Goal: Information Seeking & Learning: Compare options

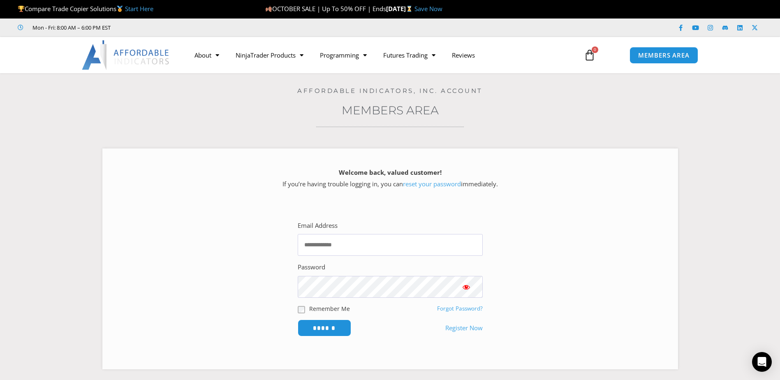
click at [139, 52] on img at bounding box center [126, 55] width 88 height 30
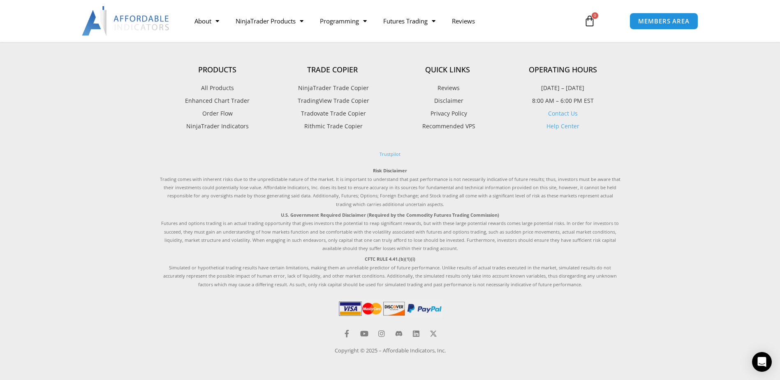
scroll to position [2336, 0]
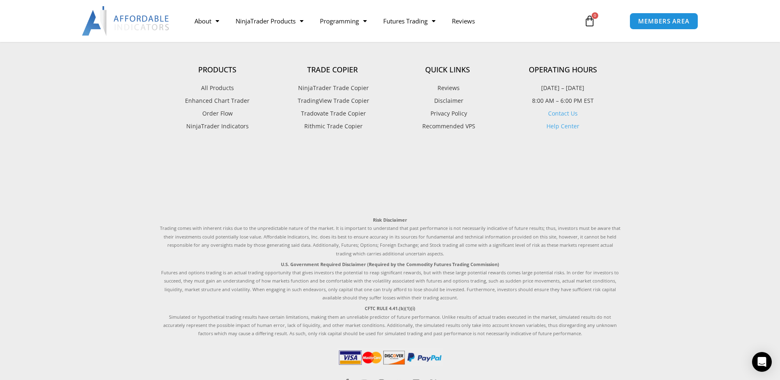
click at [443, 126] on span "Recommended VPS" at bounding box center [447, 126] width 55 height 11
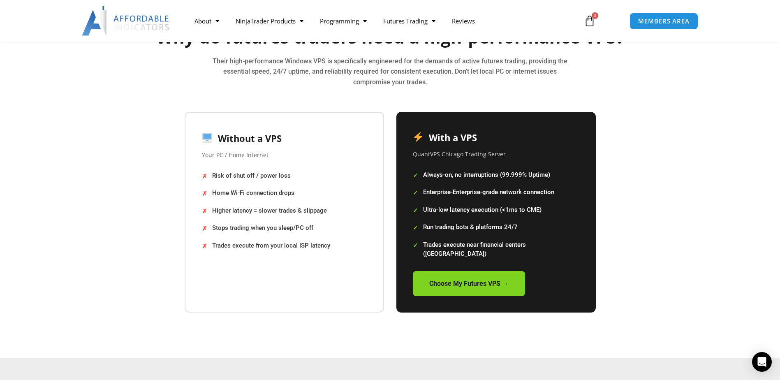
scroll to position [1448, 0]
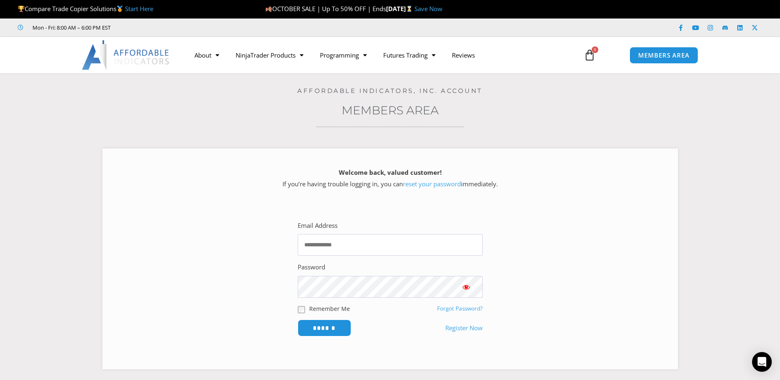
click at [137, 62] on img at bounding box center [126, 55] width 88 height 30
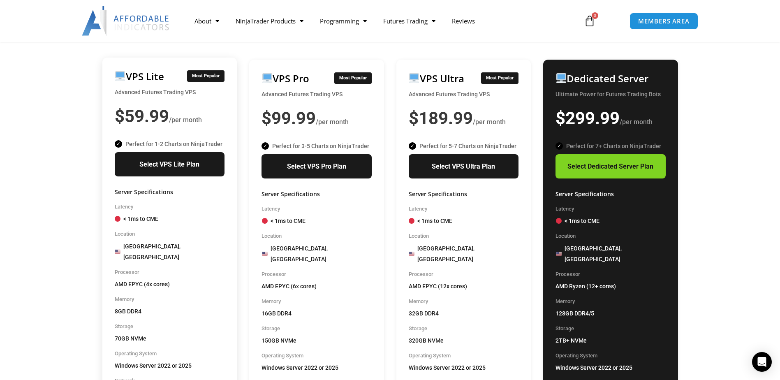
scroll to position [616, 0]
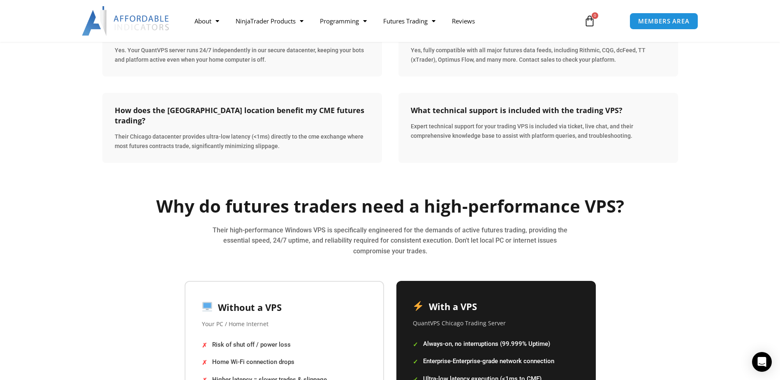
scroll to position [1274, 0]
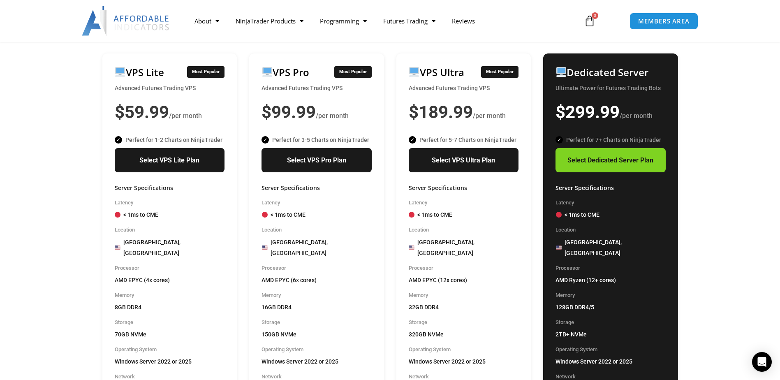
scroll to position [288, 0]
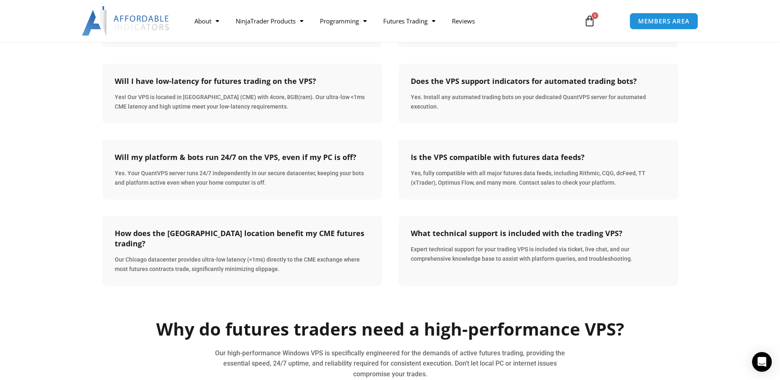
scroll to position [1356, 0]
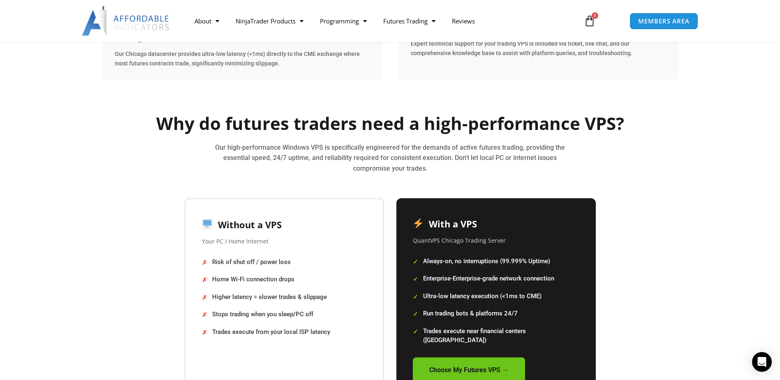
click at [454, 357] on link "Choose My Futures VPS →" at bounding box center [469, 369] width 112 height 25
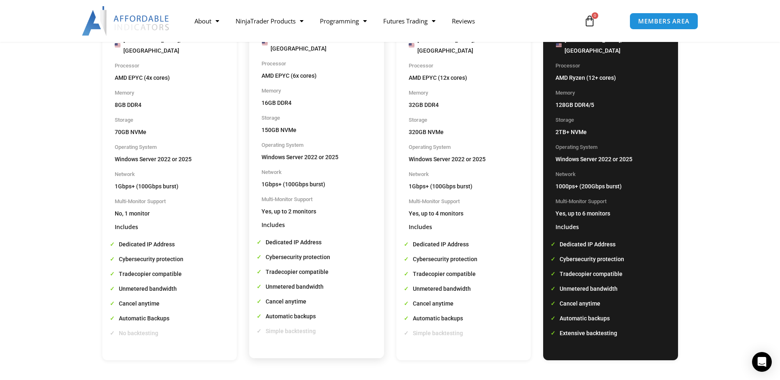
scroll to position [534, 0]
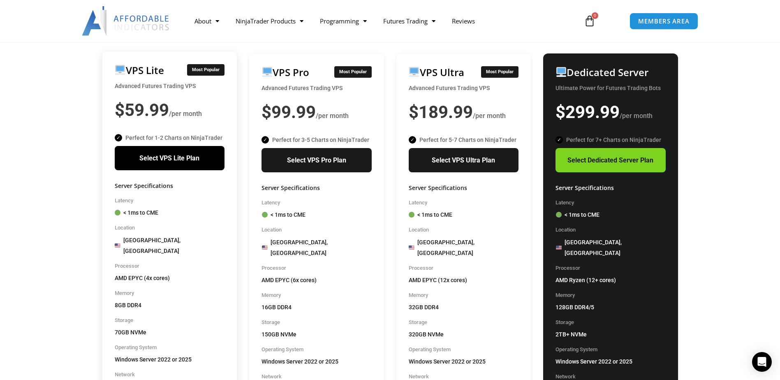
click at [193, 153] on link "Select VPS Lite Plan" at bounding box center [170, 158] width 110 height 25
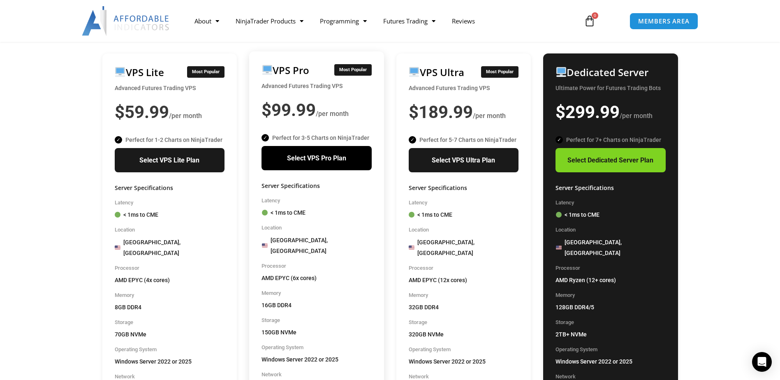
click at [314, 149] on link "Select VPS Pro Plan" at bounding box center [316, 158] width 110 height 25
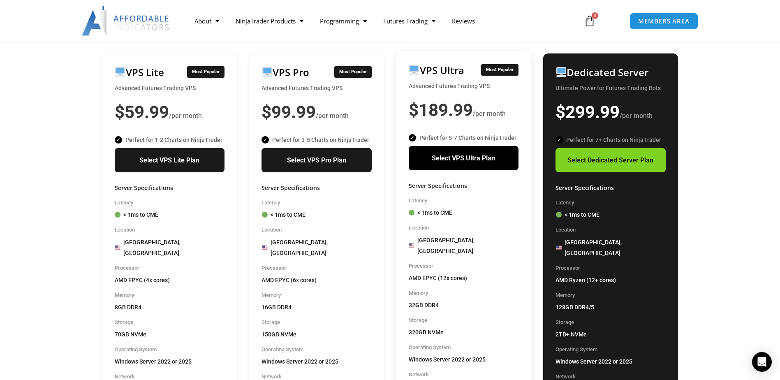
click at [438, 146] on link "Select VPS Ultra Plan" at bounding box center [463, 158] width 110 height 25
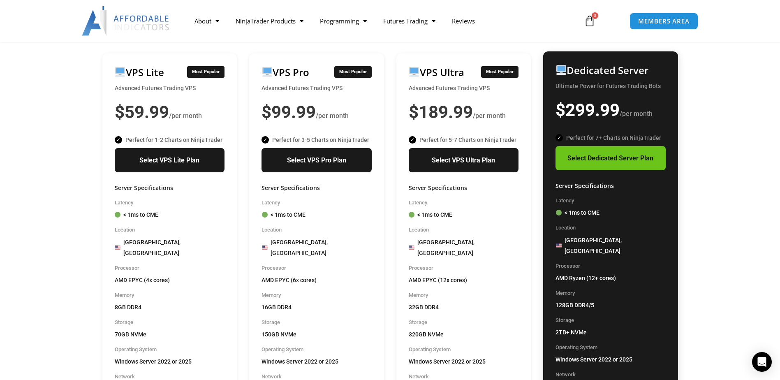
click at [587, 146] on link "Select Dedicated Server Plan" at bounding box center [610, 158] width 110 height 25
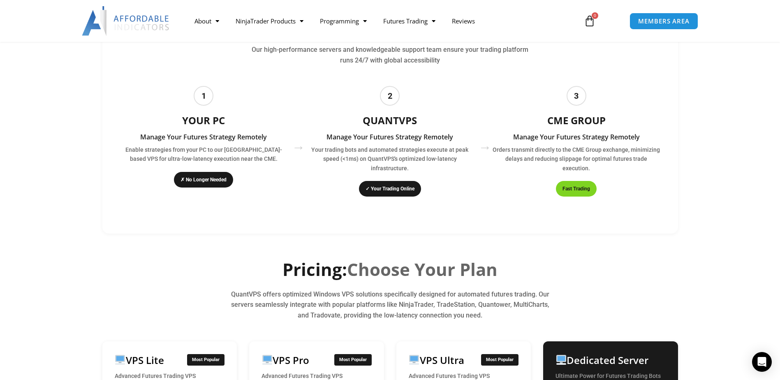
scroll to position [0, 0]
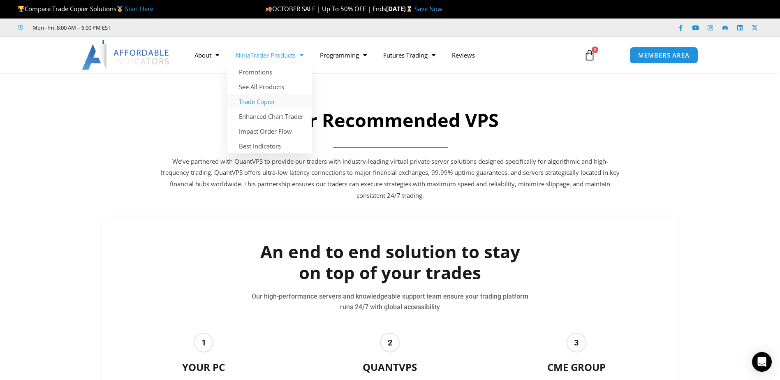
click at [281, 101] on link "Trade Copier" at bounding box center [269, 101] width 84 height 15
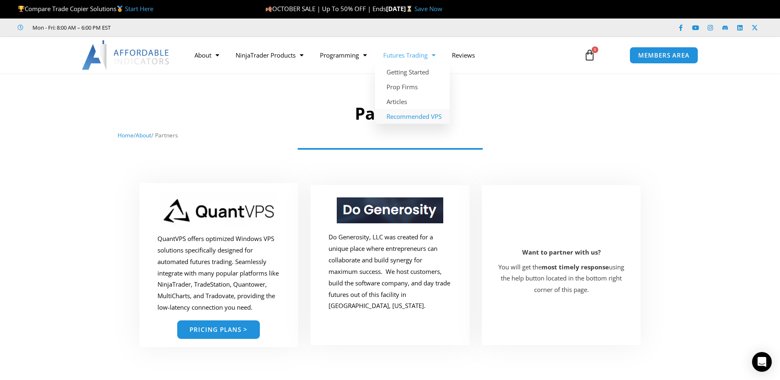
click at [416, 116] on link "Recommended VPS" at bounding box center [412, 116] width 75 height 15
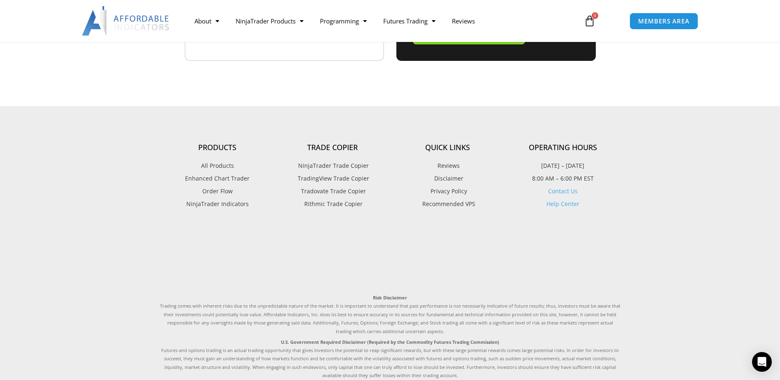
scroll to position [1685, 0]
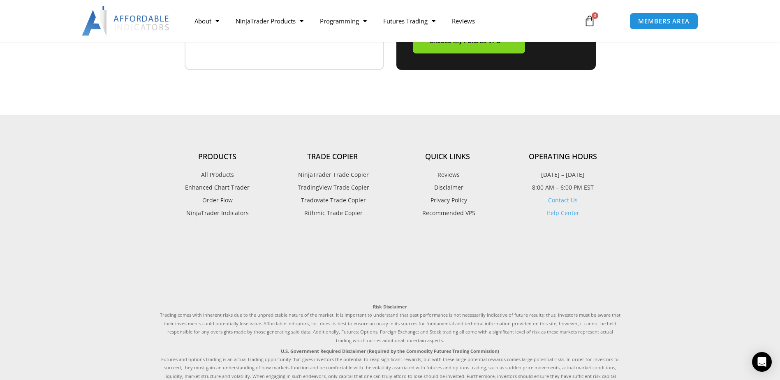
click at [436, 208] on span "Recommended VPS" at bounding box center [447, 213] width 55 height 11
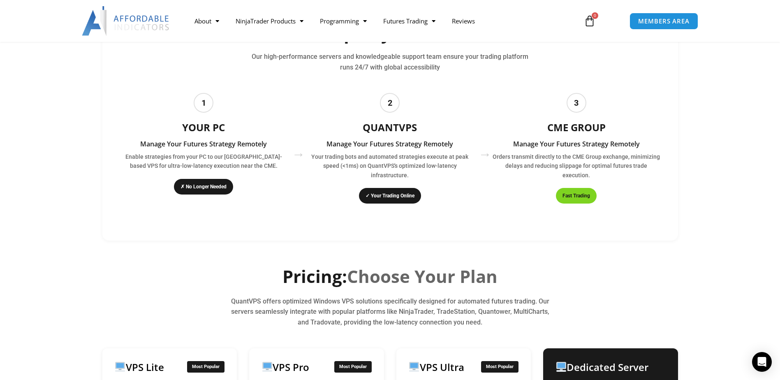
scroll to position [164, 0]
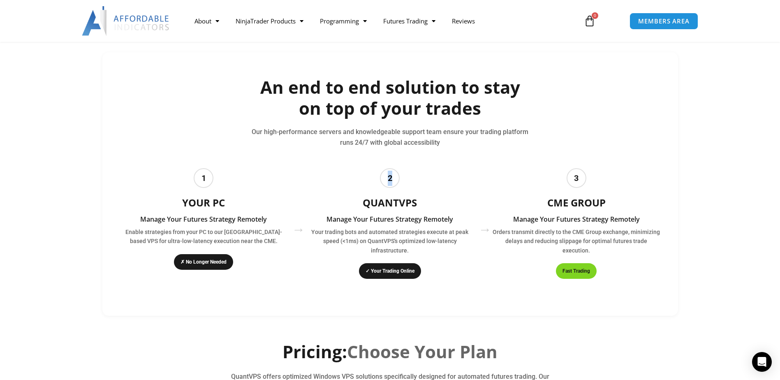
drag, startPoint x: 392, startPoint y: 179, endPoint x: 386, endPoint y: 180, distance: 5.4
click at [386, 180] on div "2" at bounding box center [390, 178] width 20 height 20
click at [389, 183] on div "2" at bounding box center [390, 178] width 20 height 20
click at [387, 183] on div "2" at bounding box center [390, 178] width 20 height 20
drag, startPoint x: 389, startPoint y: 178, endPoint x: 393, endPoint y: 179, distance: 4.6
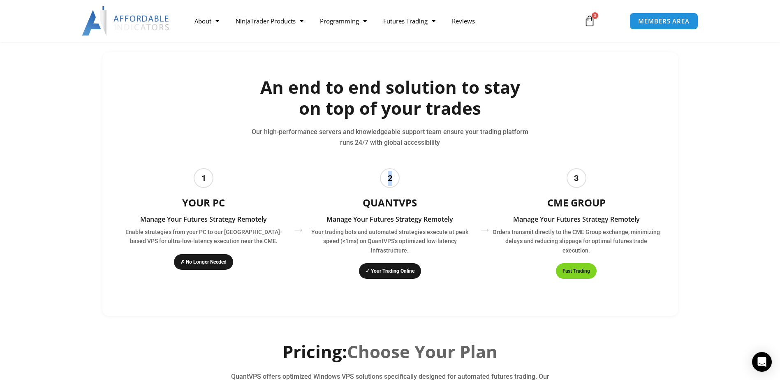
click at [393, 179] on div "2" at bounding box center [390, 178] width 20 height 20
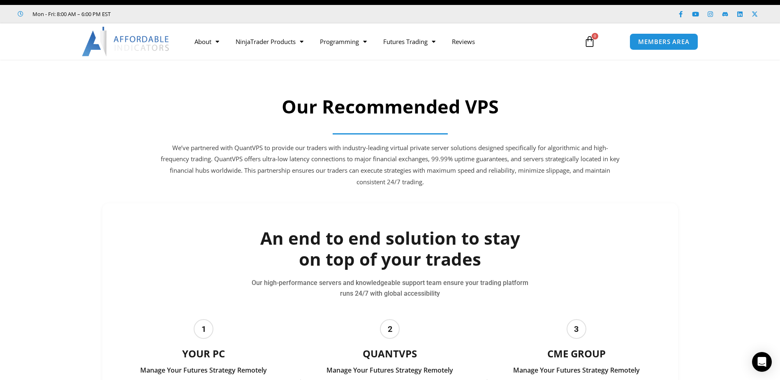
scroll to position [0, 0]
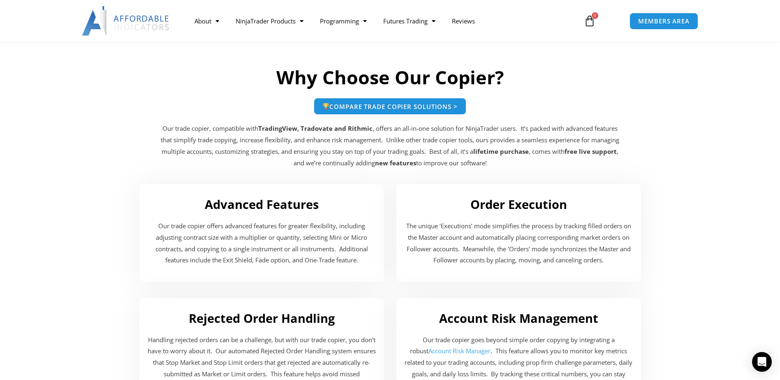
scroll to position [1320, 0]
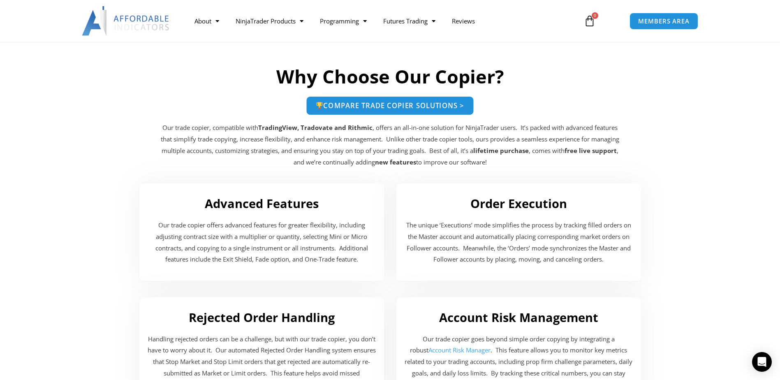
click at [371, 106] on span "Compare Trade Copier Solutions >" at bounding box center [390, 105] width 149 height 7
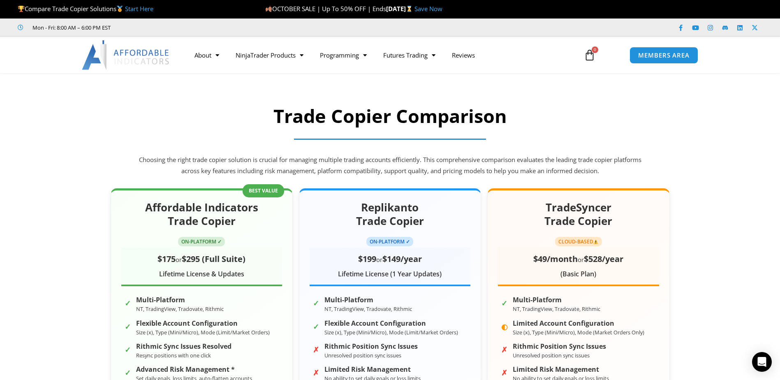
click at [139, 33] on div "Mon - Fri: 8:00 AM – 6:00 PM EST Facebook-f Youtube Instagram Linkedin X-twitter" at bounding box center [390, 27] width 780 height 18
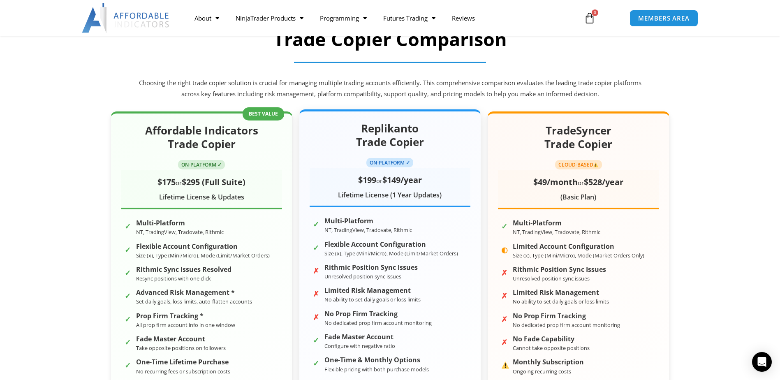
scroll to position [82, 0]
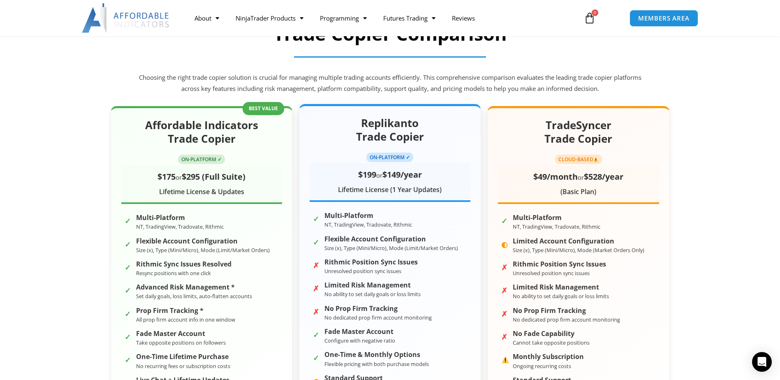
click at [395, 159] on span "ON-PLATFORM ✓" at bounding box center [389, 156] width 47 height 9
click at [398, 158] on span "ON-PLATFORM ✓" at bounding box center [389, 156] width 47 height 9
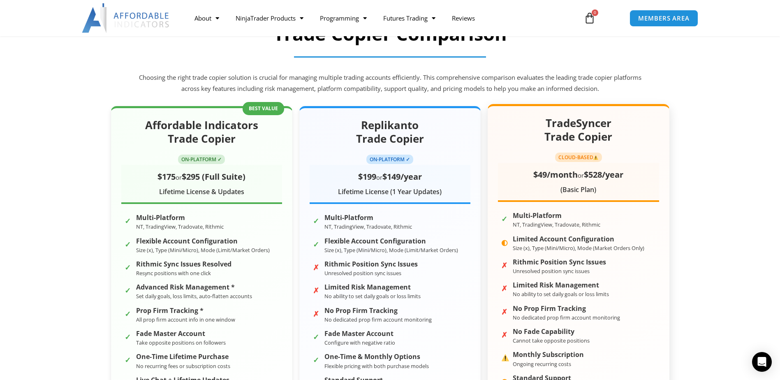
scroll to position [0, 0]
